Goal: Task Accomplishment & Management: Manage account settings

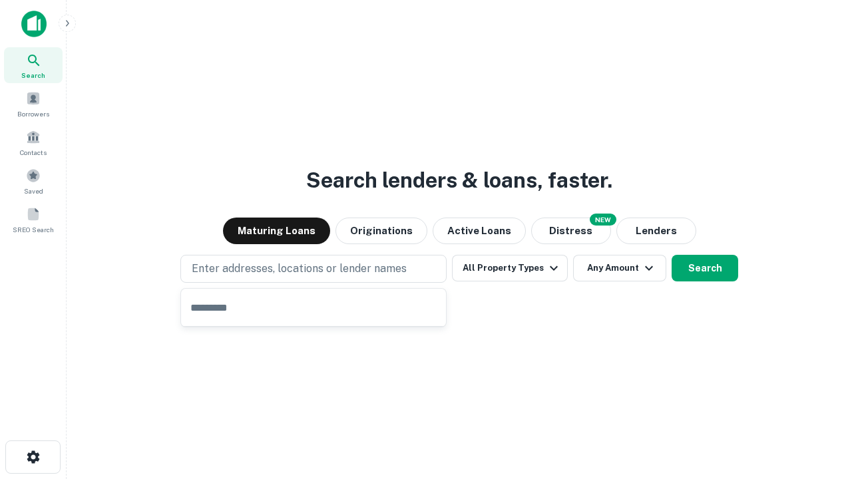
type input "**********"
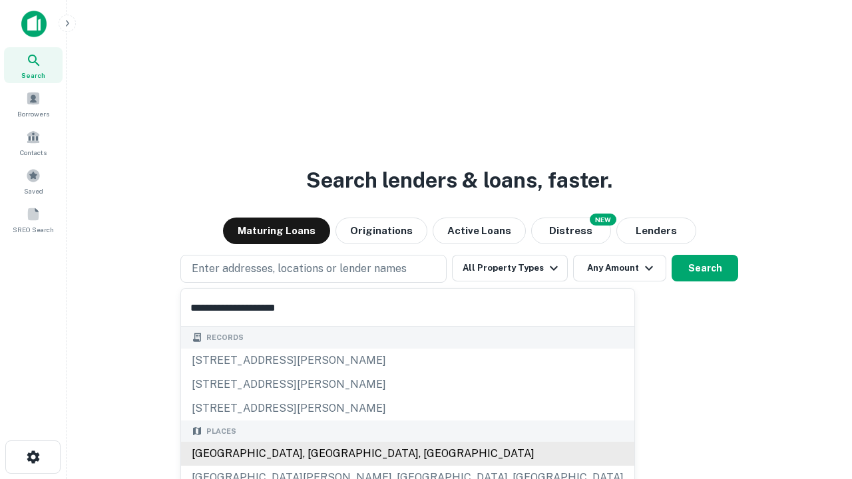
click at [318, 454] on div "[GEOGRAPHIC_DATA], [GEOGRAPHIC_DATA], [GEOGRAPHIC_DATA]" at bounding box center [407, 454] width 453 height 24
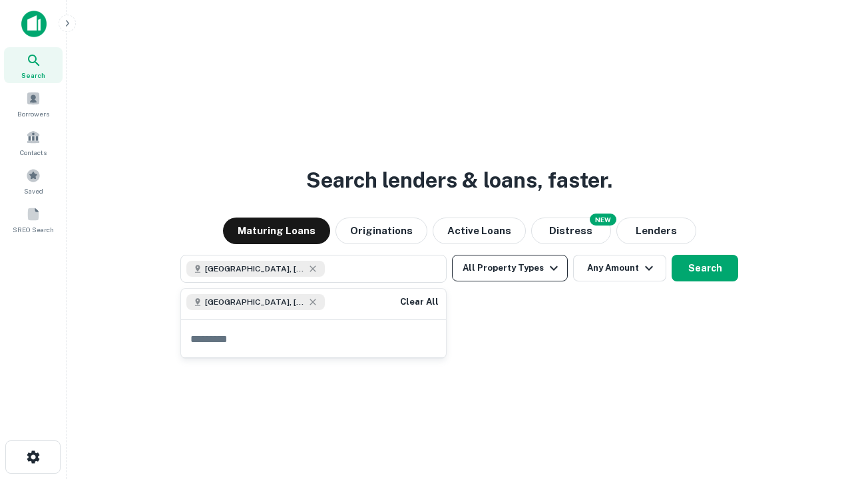
click at [510, 268] on button "All Property Types" at bounding box center [510, 268] width 116 height 27
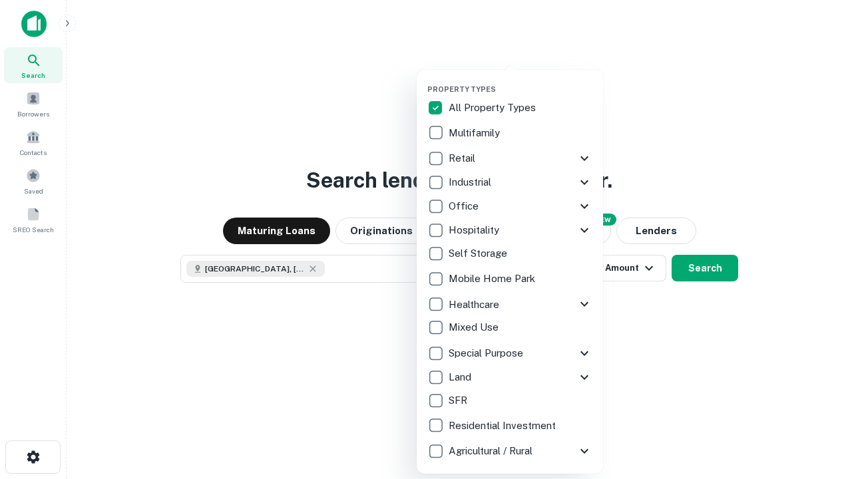
click at [521, 81] on button "button" at bounding box center [521, 81] width 186 height 1
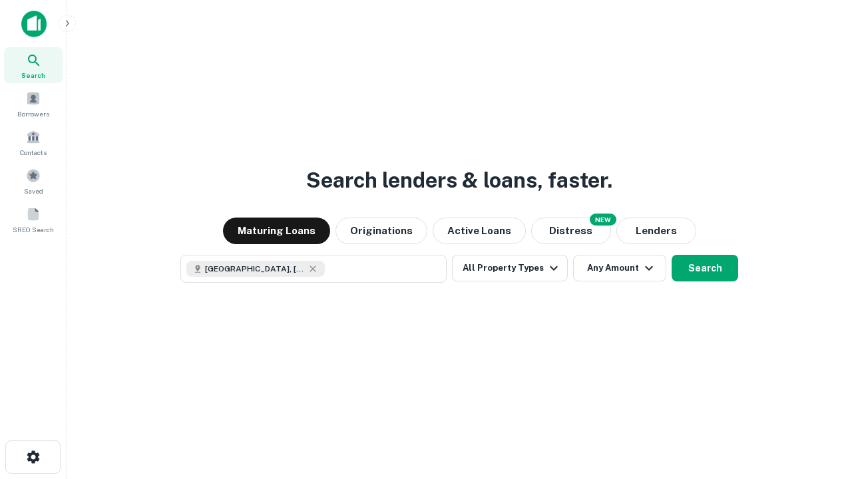
scroll to position [21, 0]
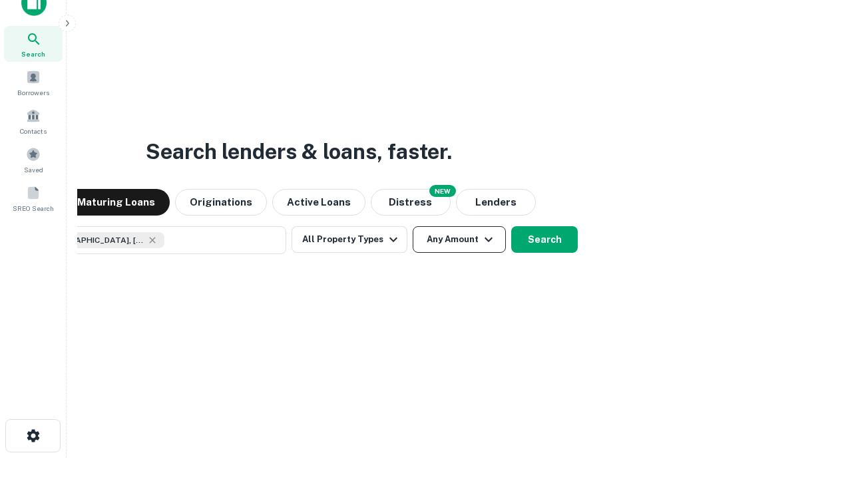
click at [413, 226] on button "Any Amount" at bounding box center [459, 239] width 93 height 27
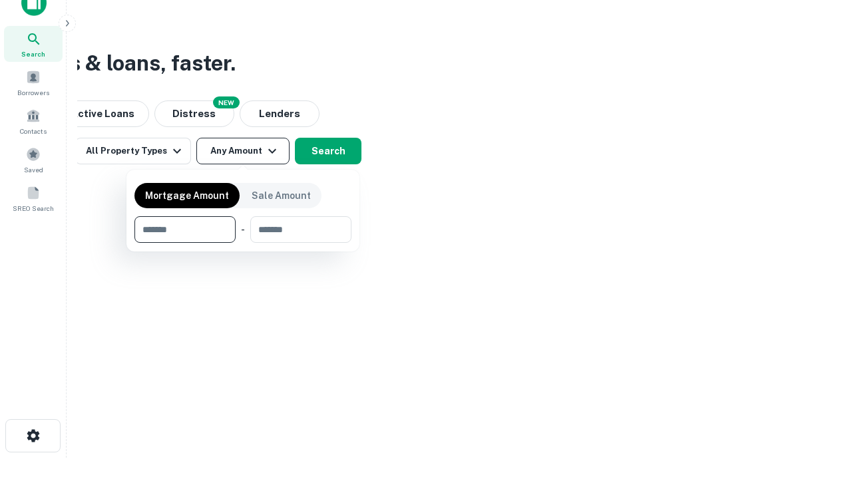
type input "*******"
click at [243, 243] on button "button" at bounding box center [243, 243] width 217 height 1
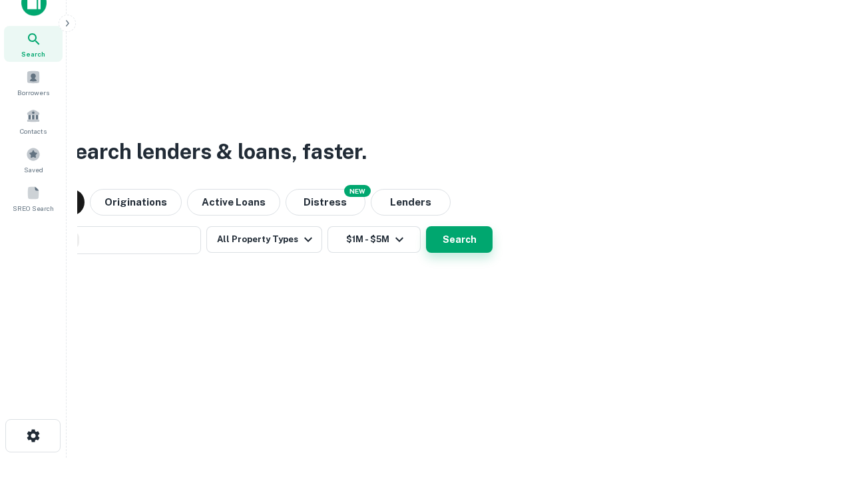
click at [426, 226] on button "Search" at bounding box center [459, 239] width 67 height 27
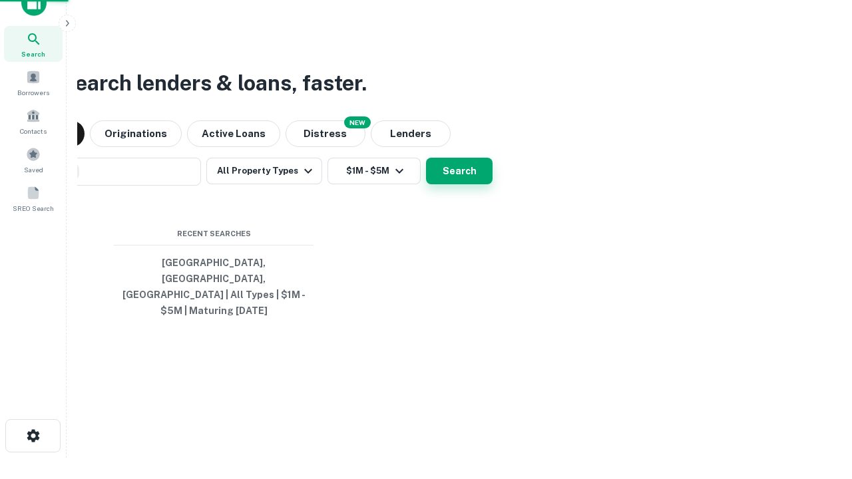
scroll to position [43, 377]
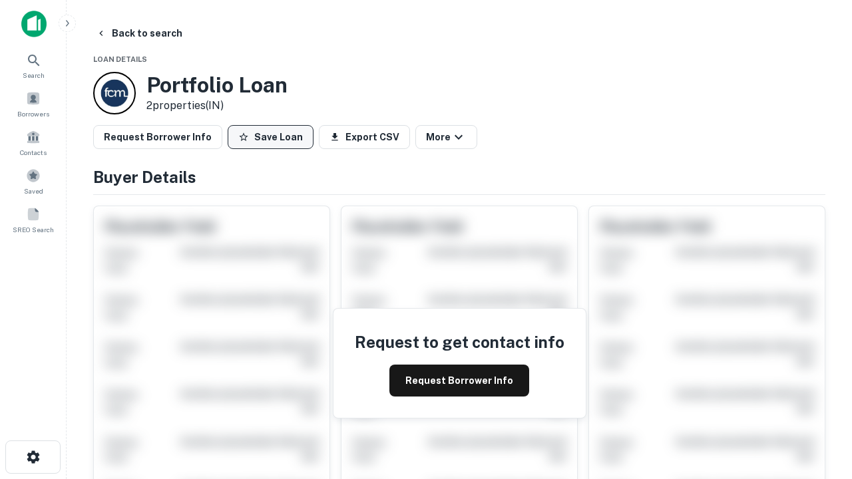
click at [270, 137] on button "Save Loan" at bounding box center [271, 137] width 86 height 24
click at [274, 137] on button "Save Loan" at bounding box center [271, 137] width 86 height 24
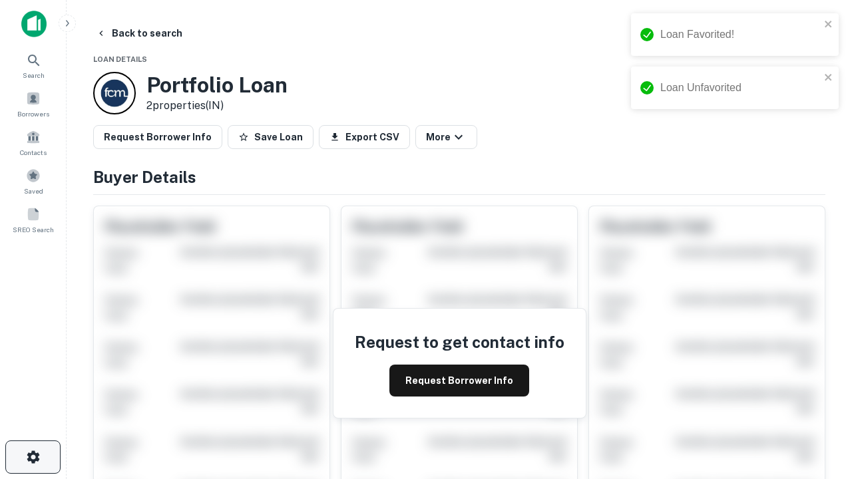
click at [33, 457] on icon "button" at bounding box center [33, 457] width 16 height 16
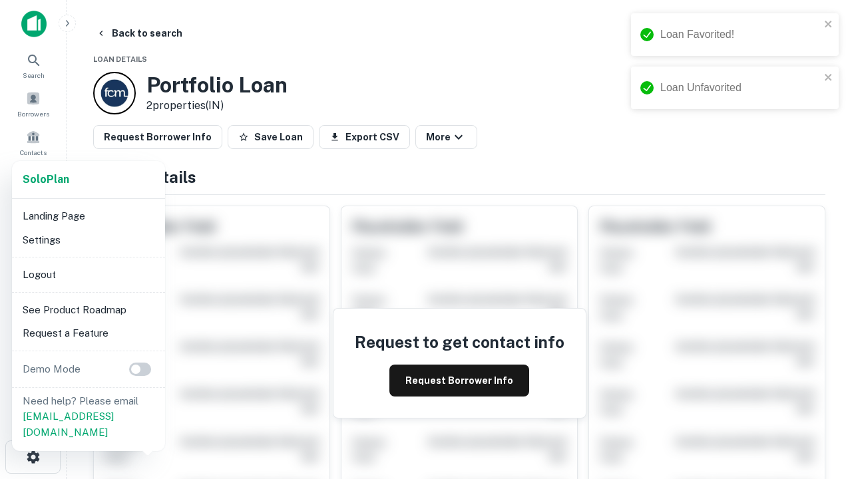
click at [88, 274] on li "Logout" at bounding box center [88, 275] width 143 height 24
